Goal: Information Seeking & Learning: Learn about a topic

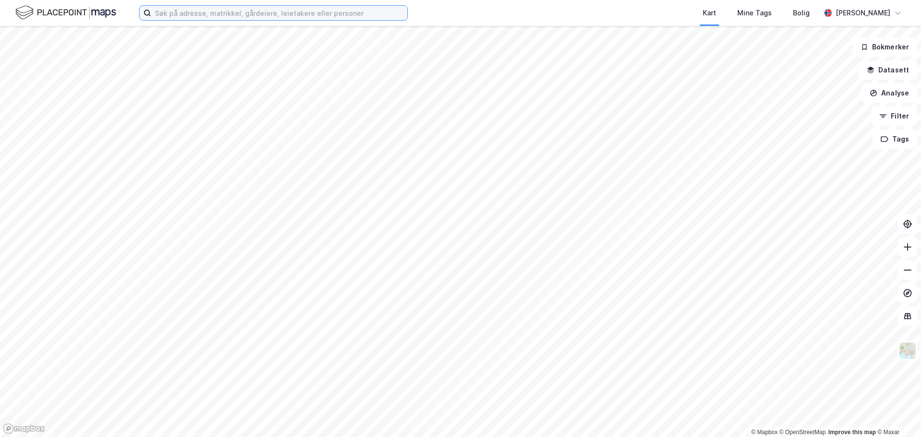
click at [217, 12] on input at bounding box center [279, 13] width 256 height 14
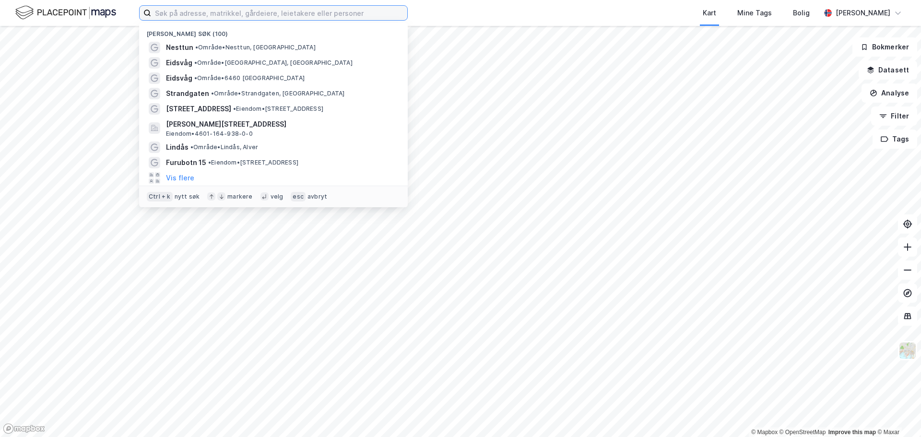
click at [241, 14] on input at bounding box center [279, 13] width 256 height 14
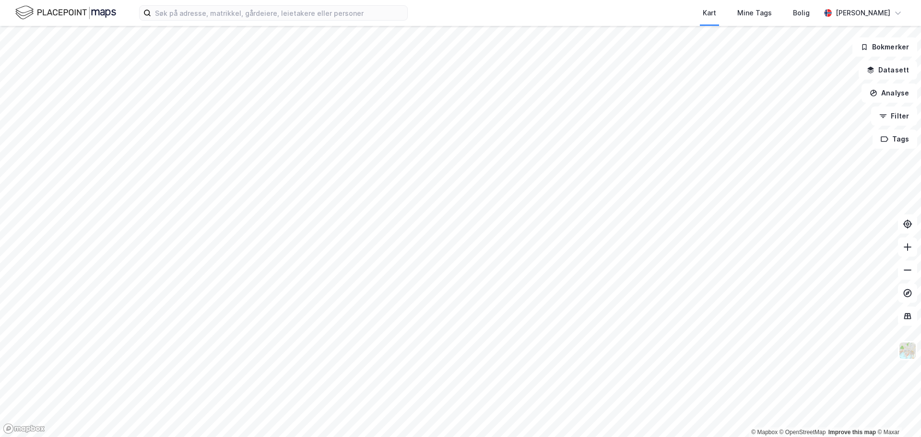
click at [491, 9] on div "Kart Mine Tags Bolig" at bounding box center [637, 13] width 366 height 26
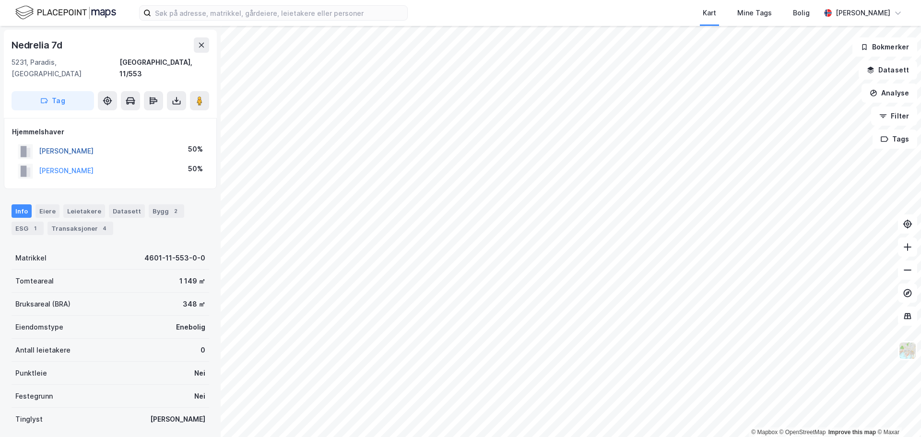
click at [0, 0] on button "[PERSON_NAME]" at bounding box center [0, 0] width 0 height 0
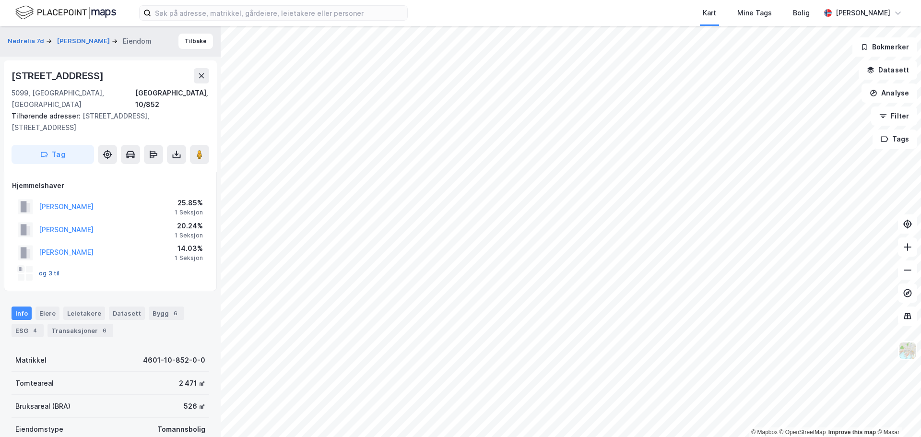
click at [0, 0] on button "og 3 til" at bounding box center [0, 0] width 0 height 0
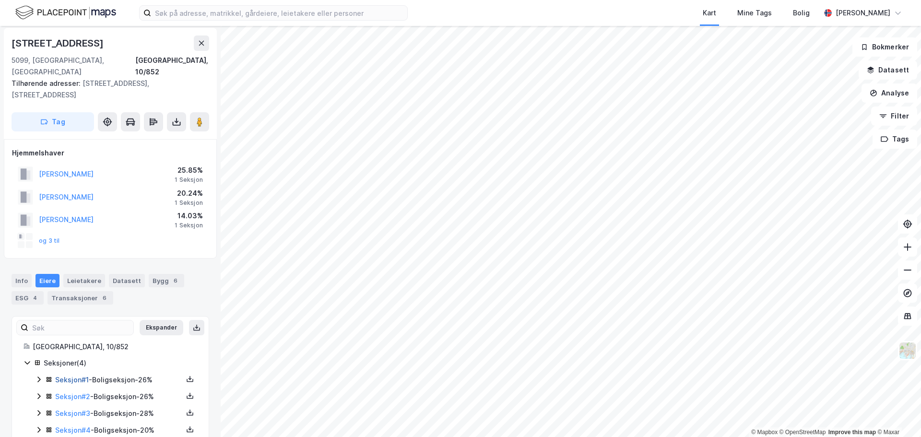
click at [78, 375] on link "Seksjon # 1" at bounding box center [72, 379] width 34 height 8
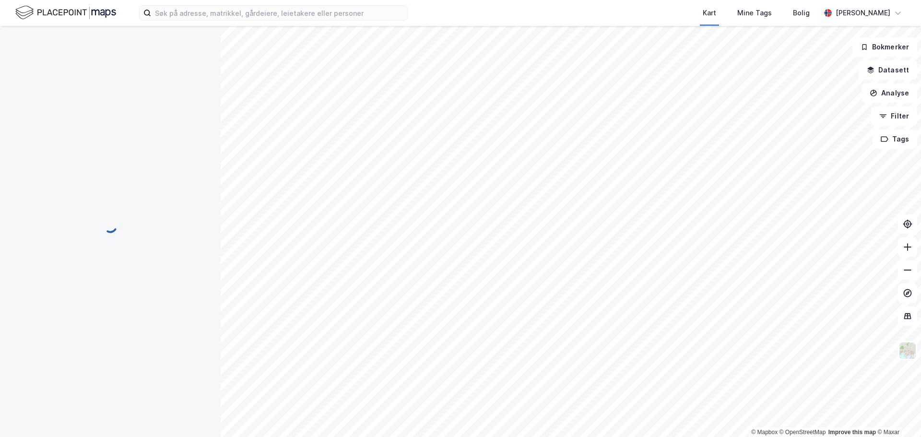
scroll to position [33, 0]
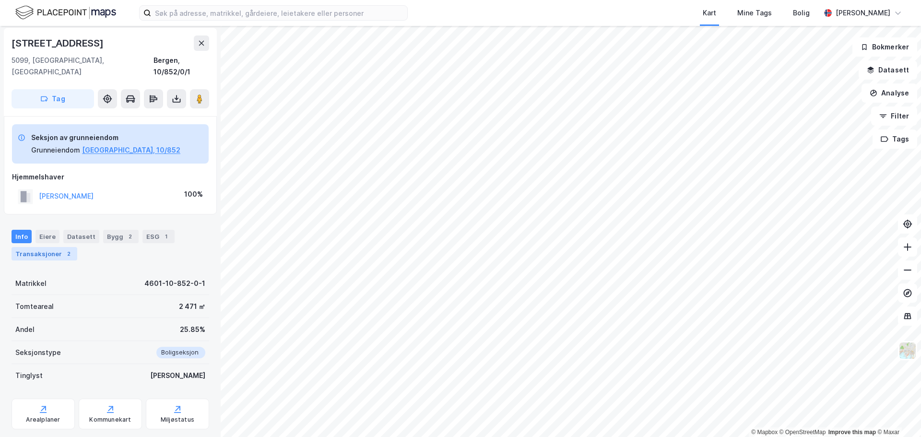
click at [40, 247] on div "Transaksjoner 2" at bounding box center [45, 253] width 66 height 13
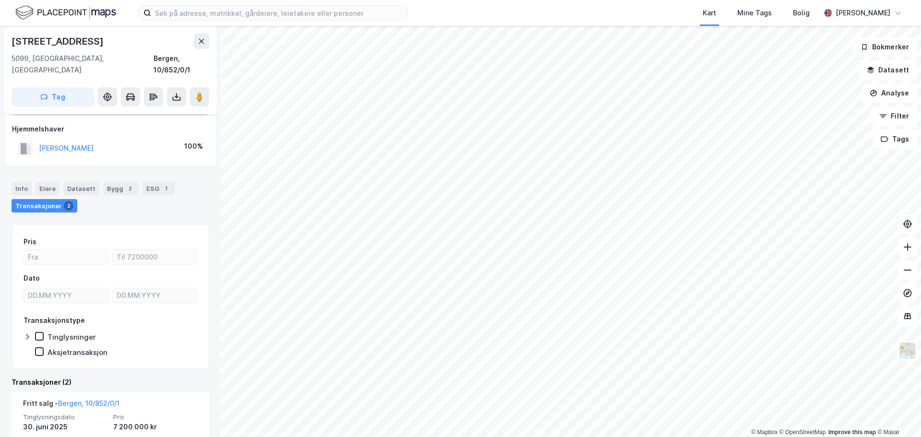
scroll to position [176, 0]
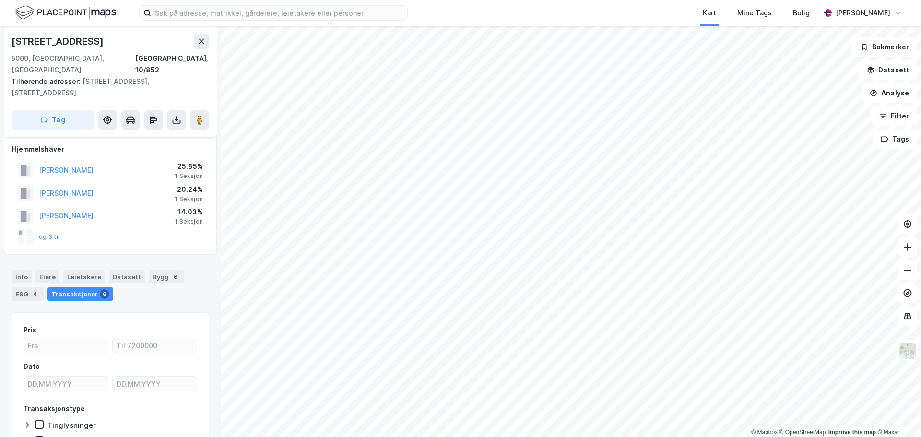
scroll to position [21, 0]
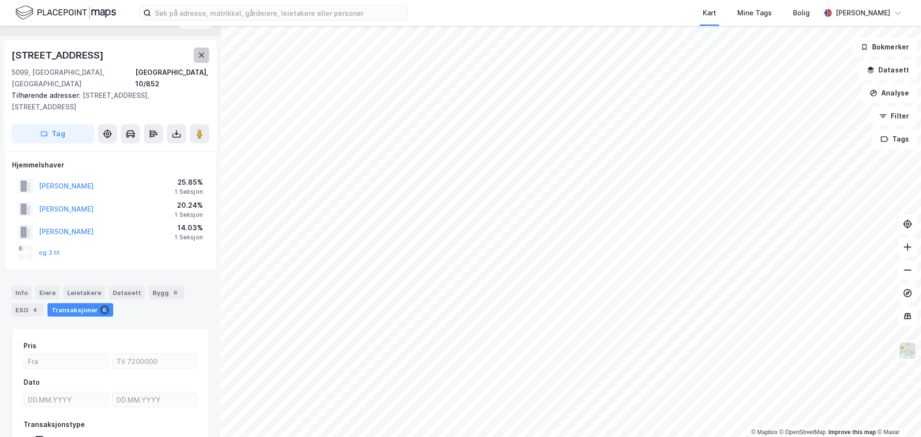
click at [197, 53] on button at bounding box center [201, 54] width 15 height 15
